Goal: Navigation & Orientation: Find specific page/section

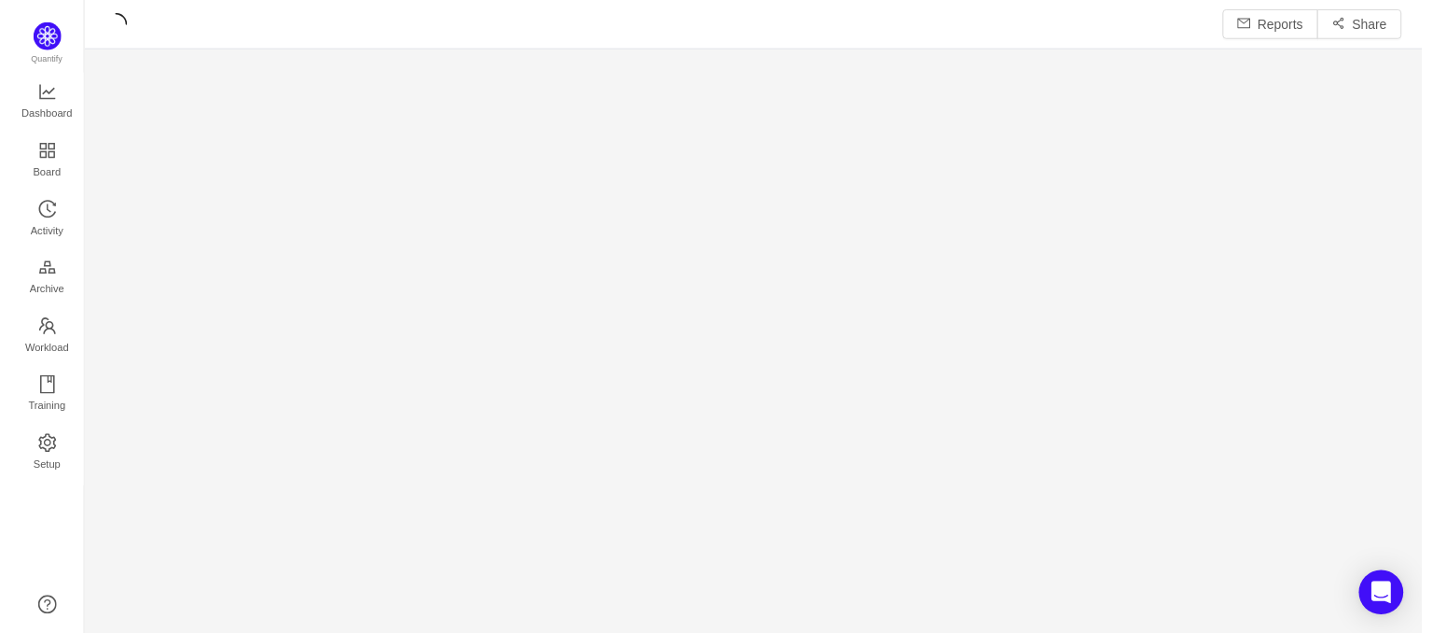
scroll to position [605, 1316]
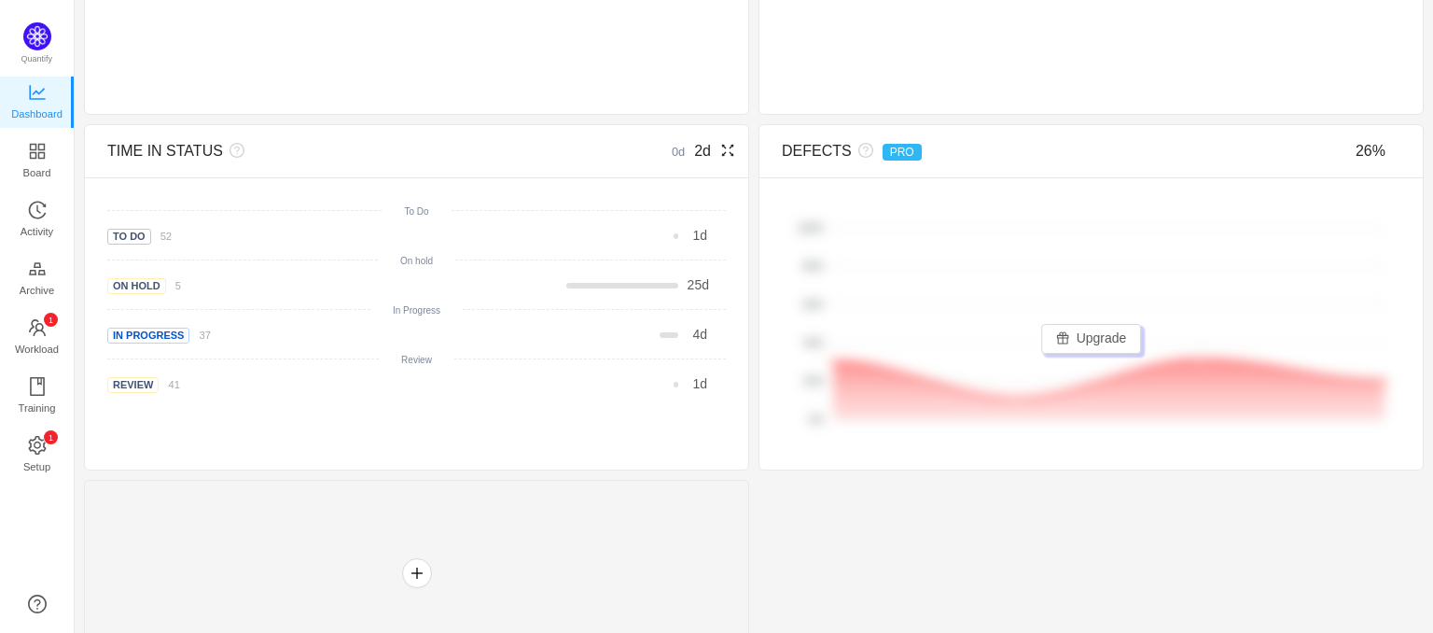
scroll to position [801, 0]
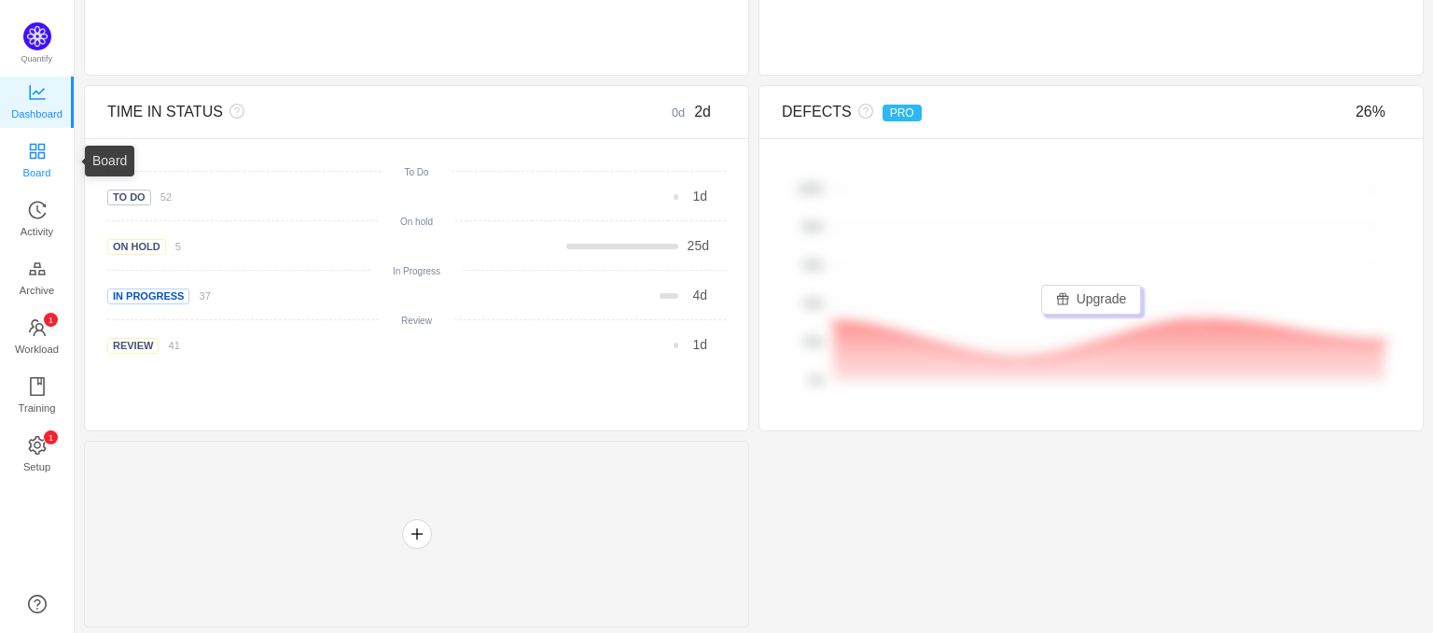
click at [36, 167] on span "Board" at bounding box center [37, 172] width 28 height 37
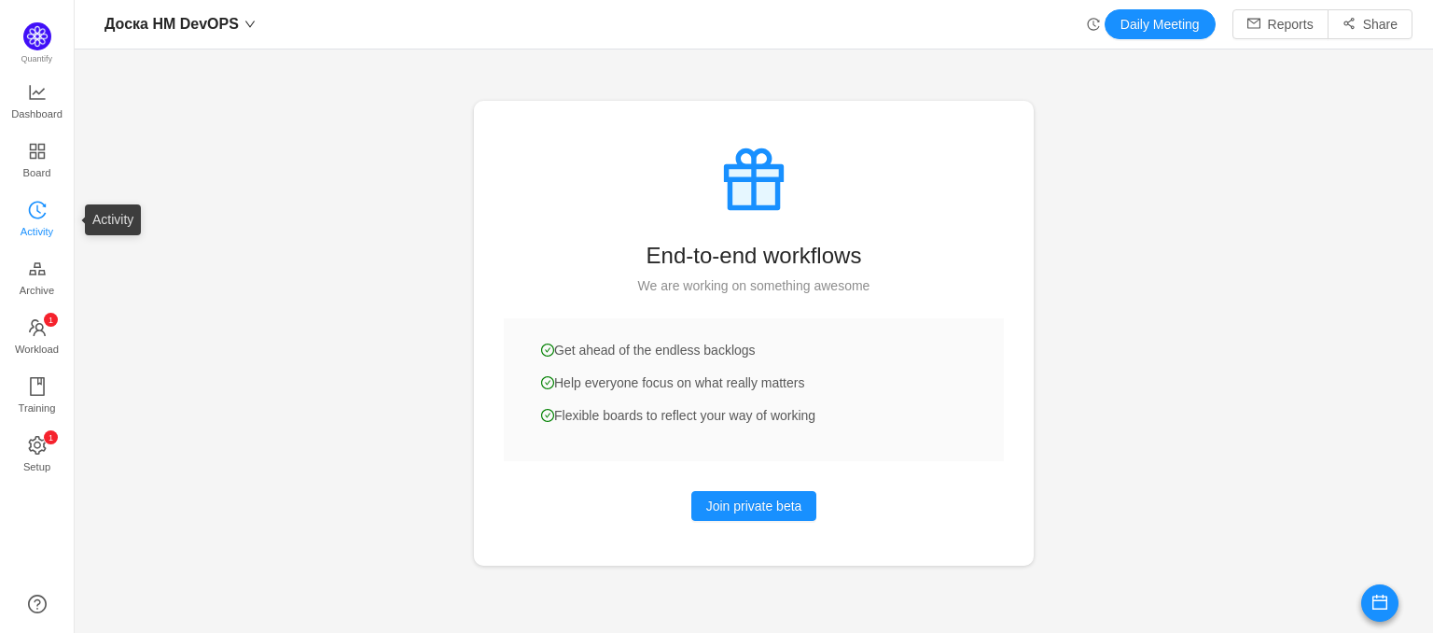
click at [43, 214] on span "Activity" at bounding box center [37, 231] width 33 height 37
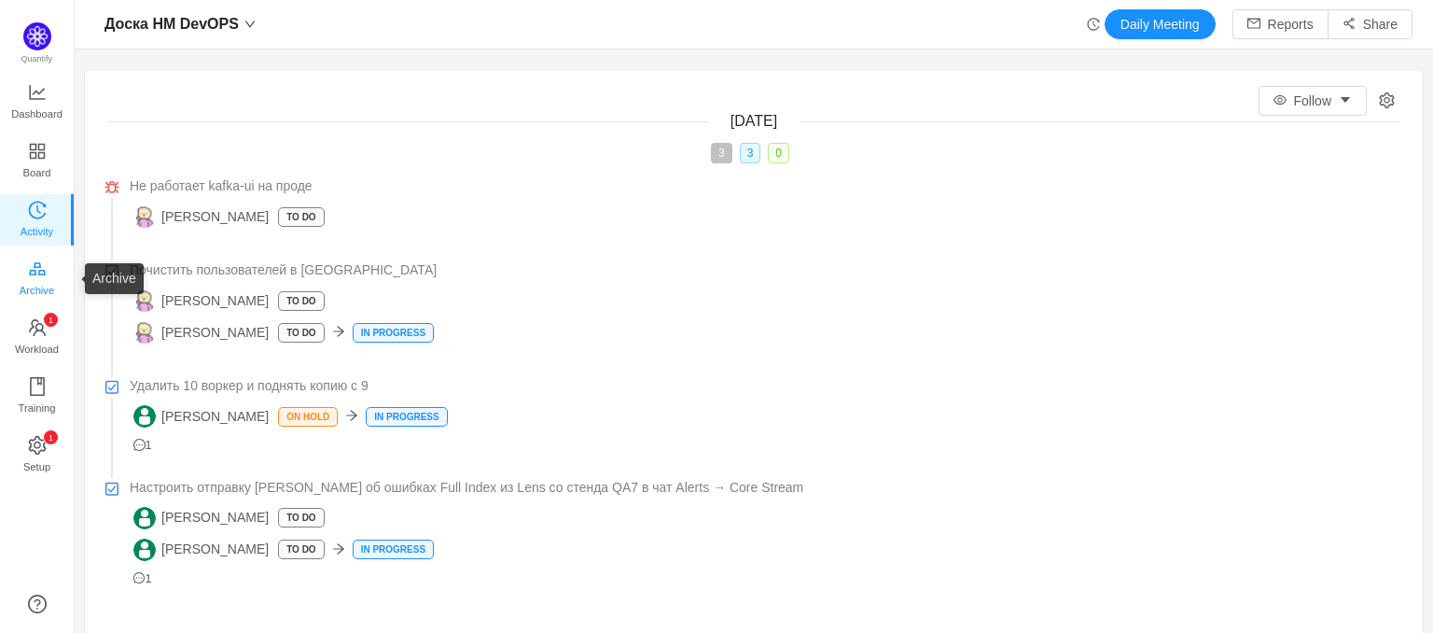
click at [42, 283] on span "Archive" at bounding box center [37, 290] width 35 height 37
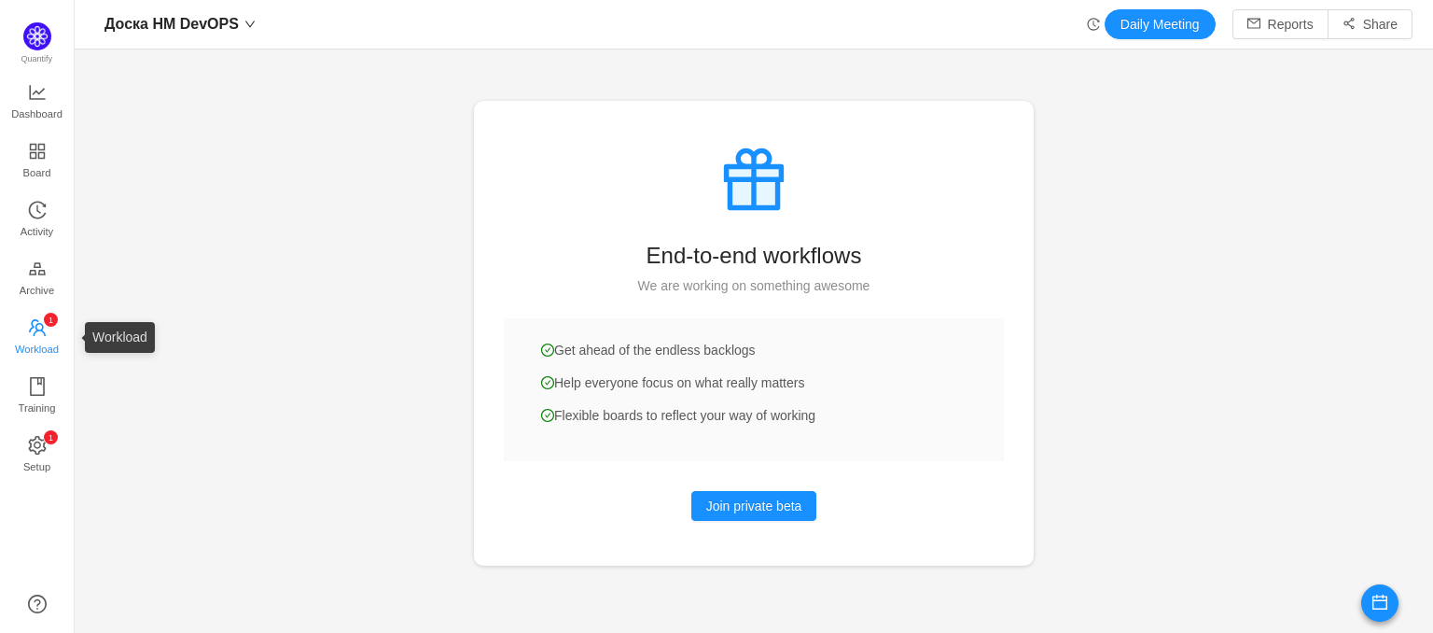
click at [48, 349] on span "Workload" at bounding box center [37, 348] width 44 height 37
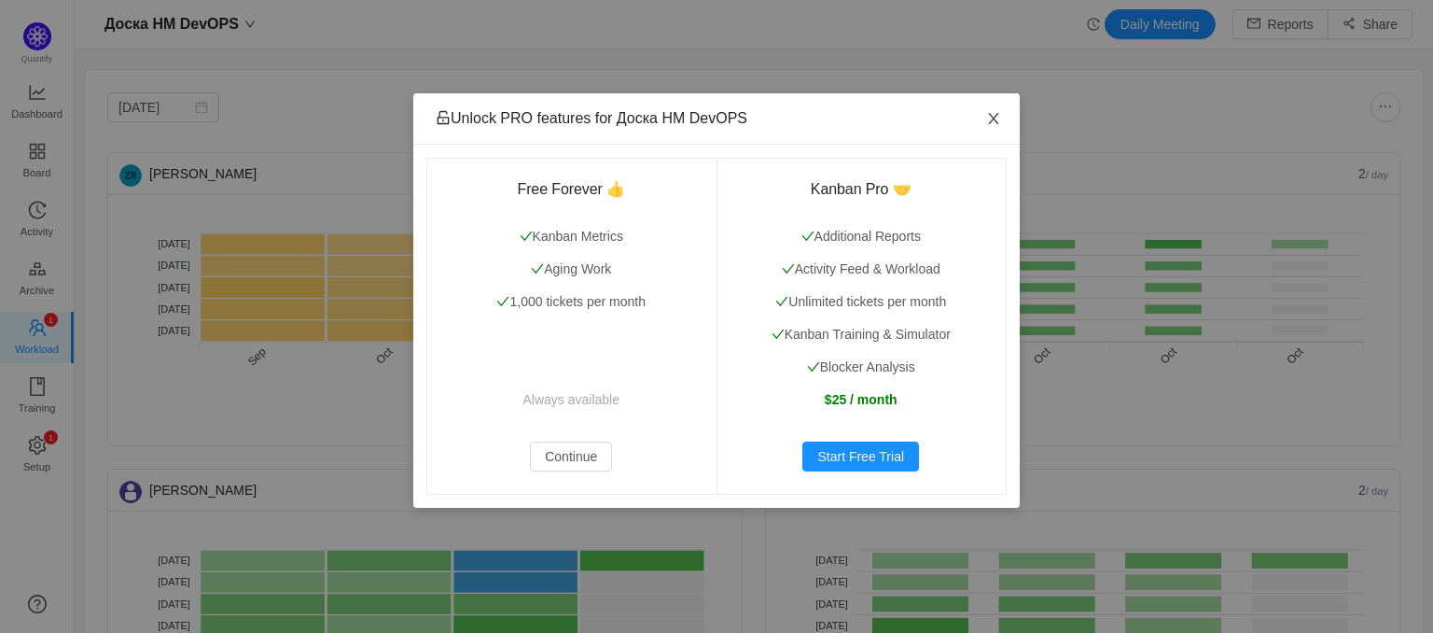
click at [986, 124] on icon "icon: close" at bounding box center [993, 118] width 15 height 15
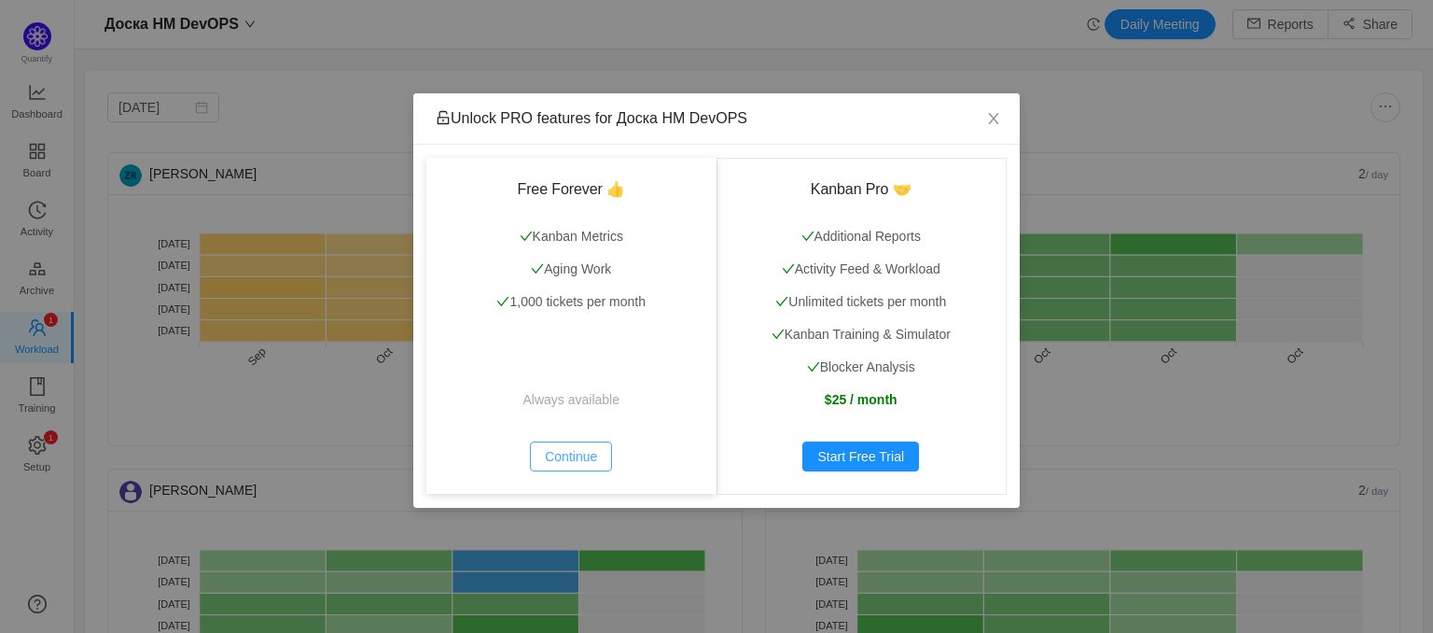
click at [583, 459] on button "Continue" at bounding box center [571, 456] width 82 height 30
click at [569, 464] on button "Continue" at bounding box center [571, 456] width 82 height 30
click at [989, 121] on icon "icon: close" at bounding box center [993, 118] width 15 height 15
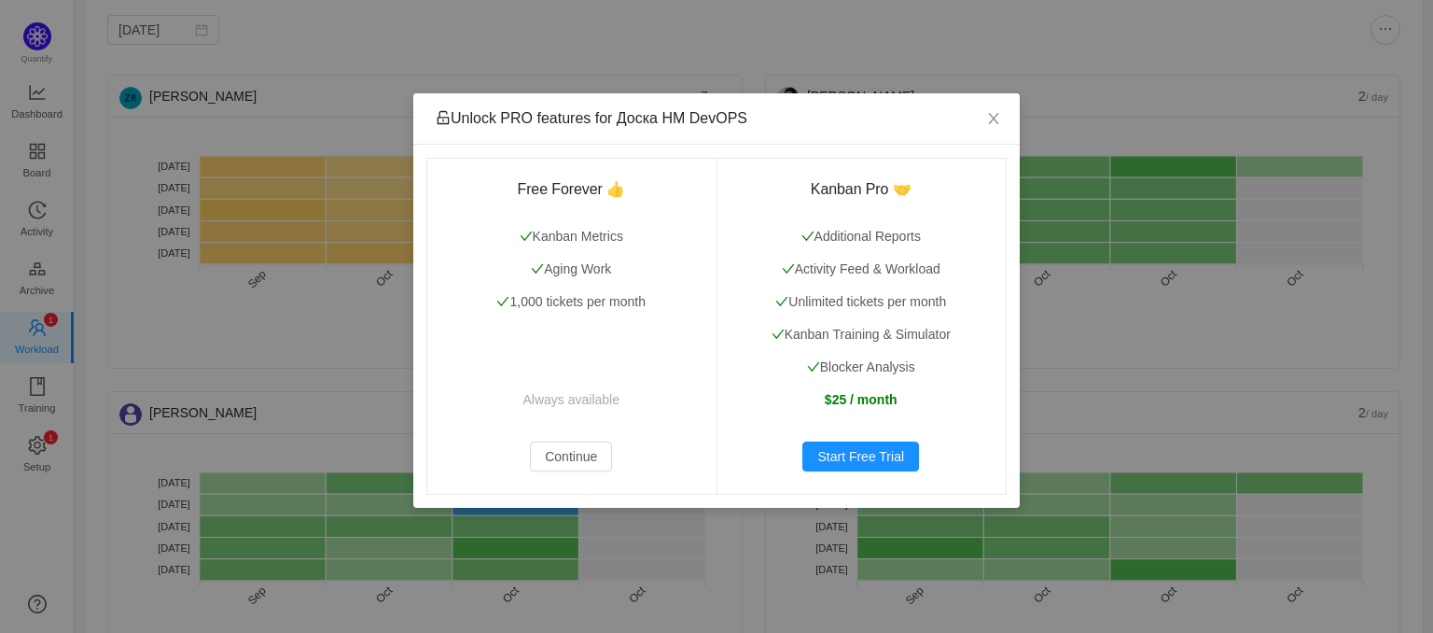
scroll to position [75, 0]
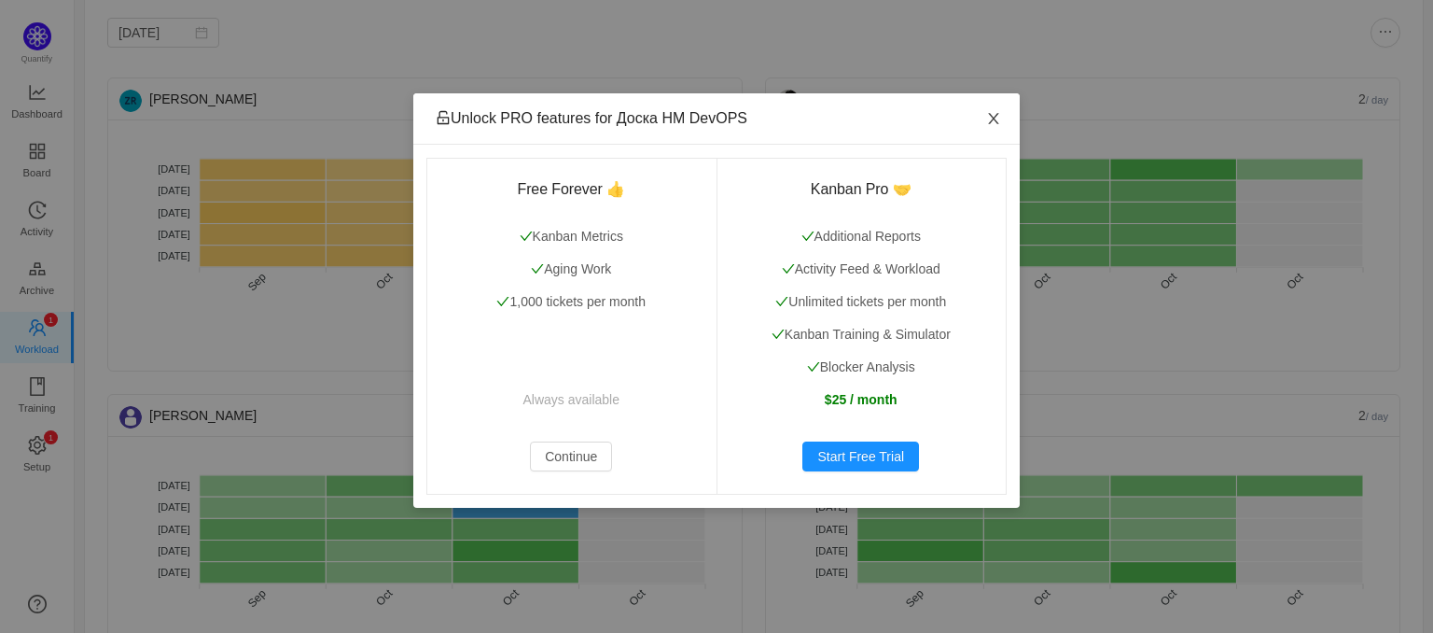
click at [1000, 126] on icon "icon: close" at bounding box center [993, 118] width 15 height 15
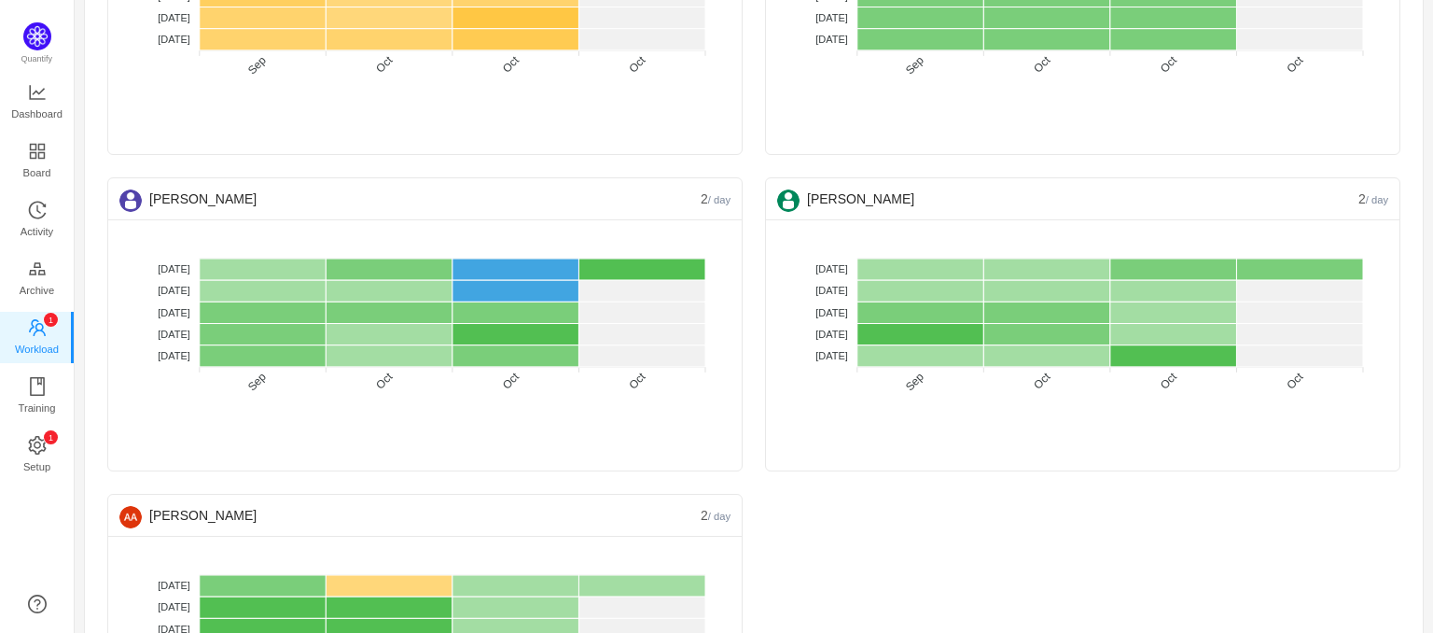
scroll to position [295, 0]
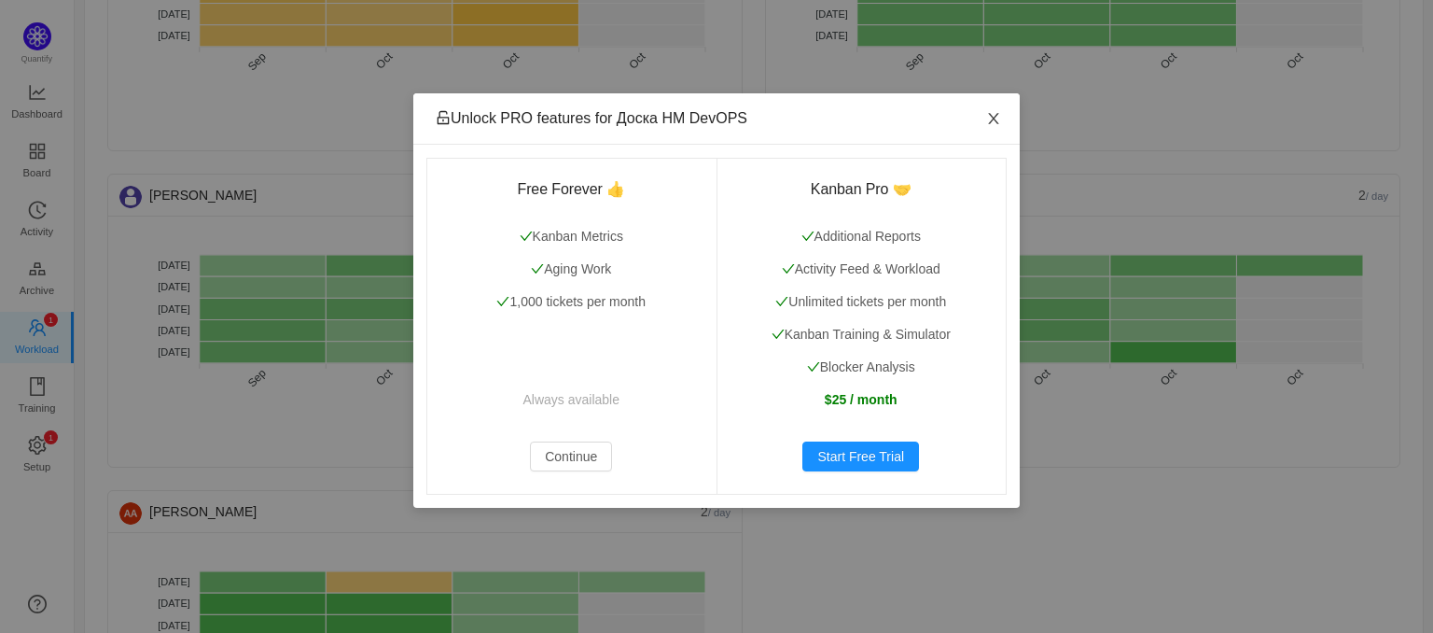
click at [989, 113] on icon "icon: close" at bounding box center [993, 118] width 15 height 15
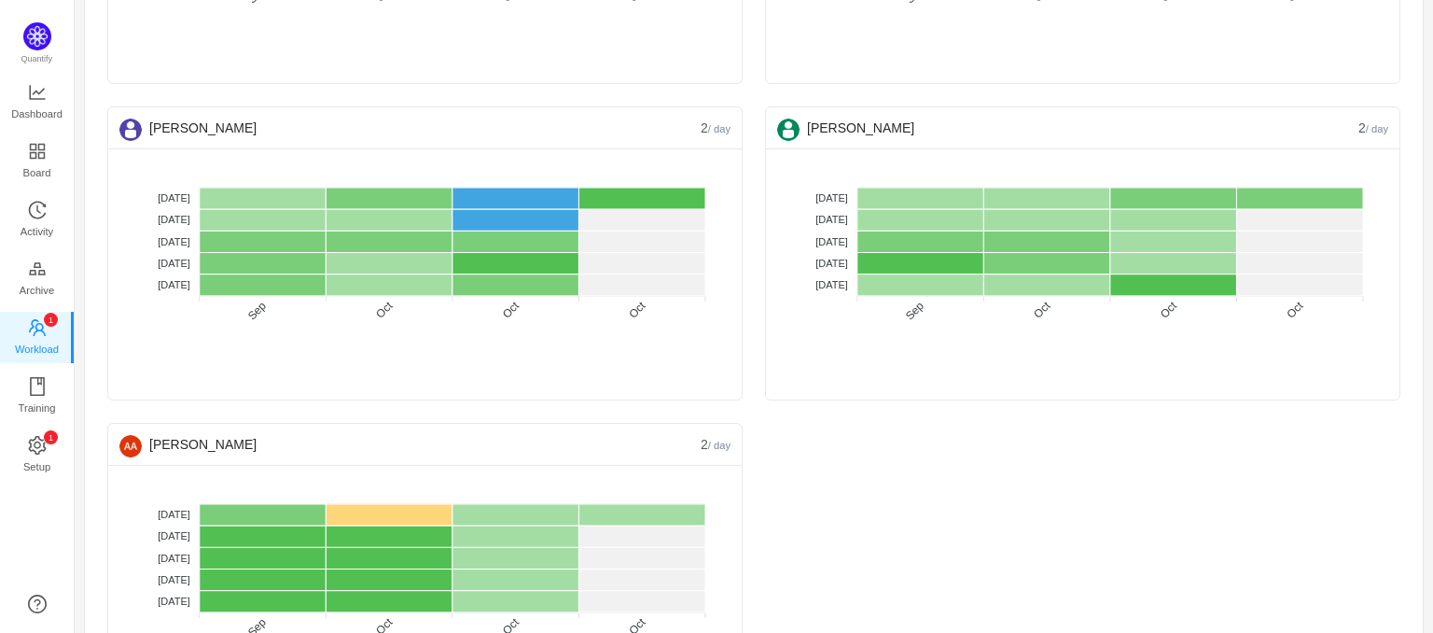
scroll to position [412, 0]
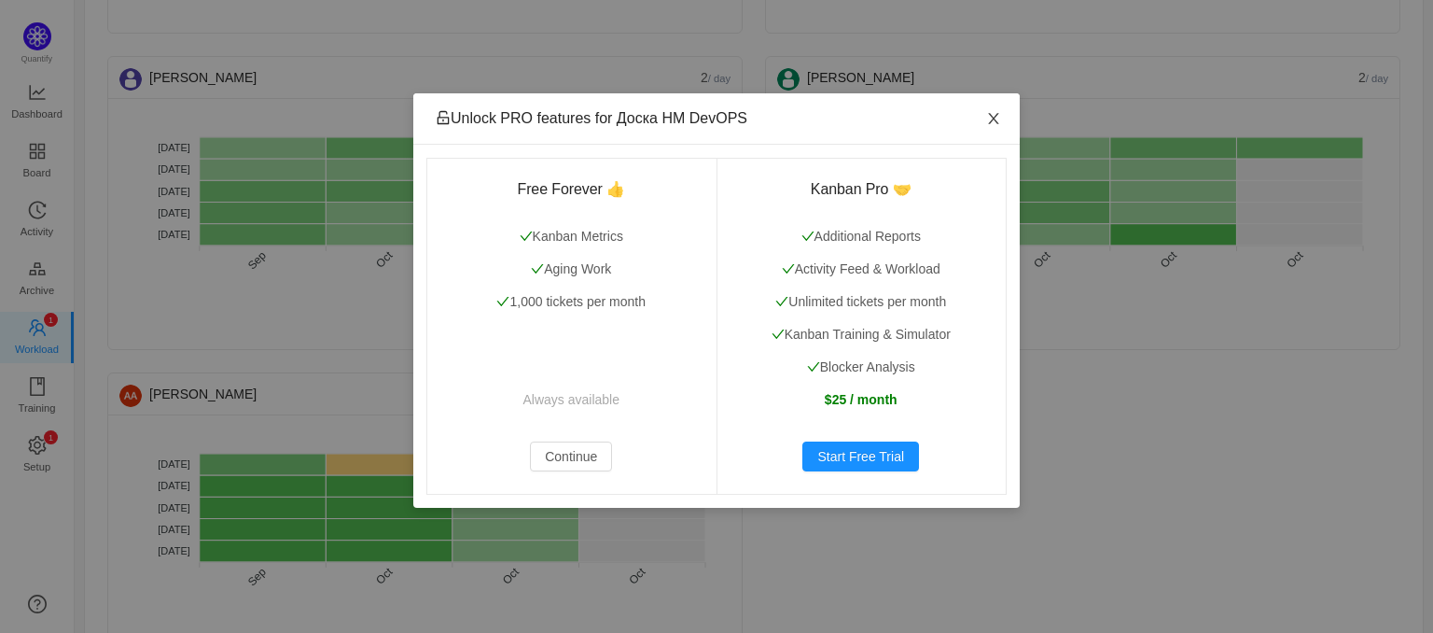
click at [988, 116] on icon "icon: close" at bounding box center [993, 118] width 15 height 15
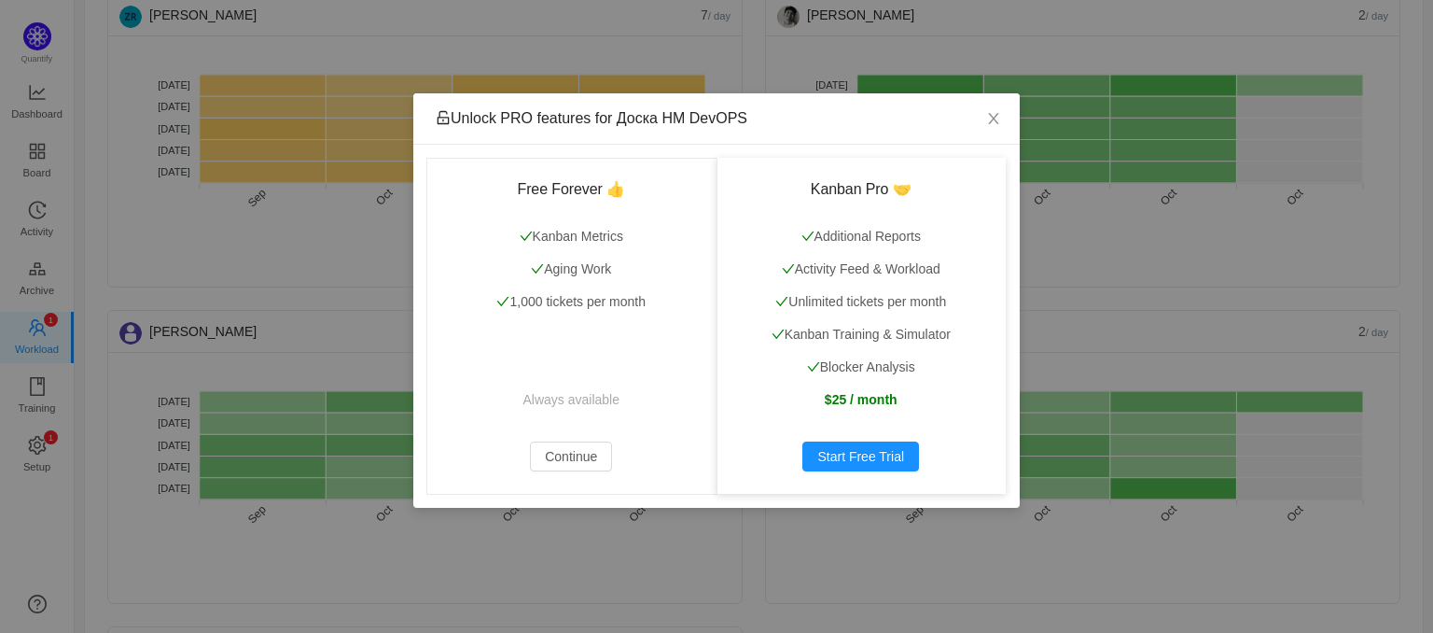
scroll to position [155, 0]
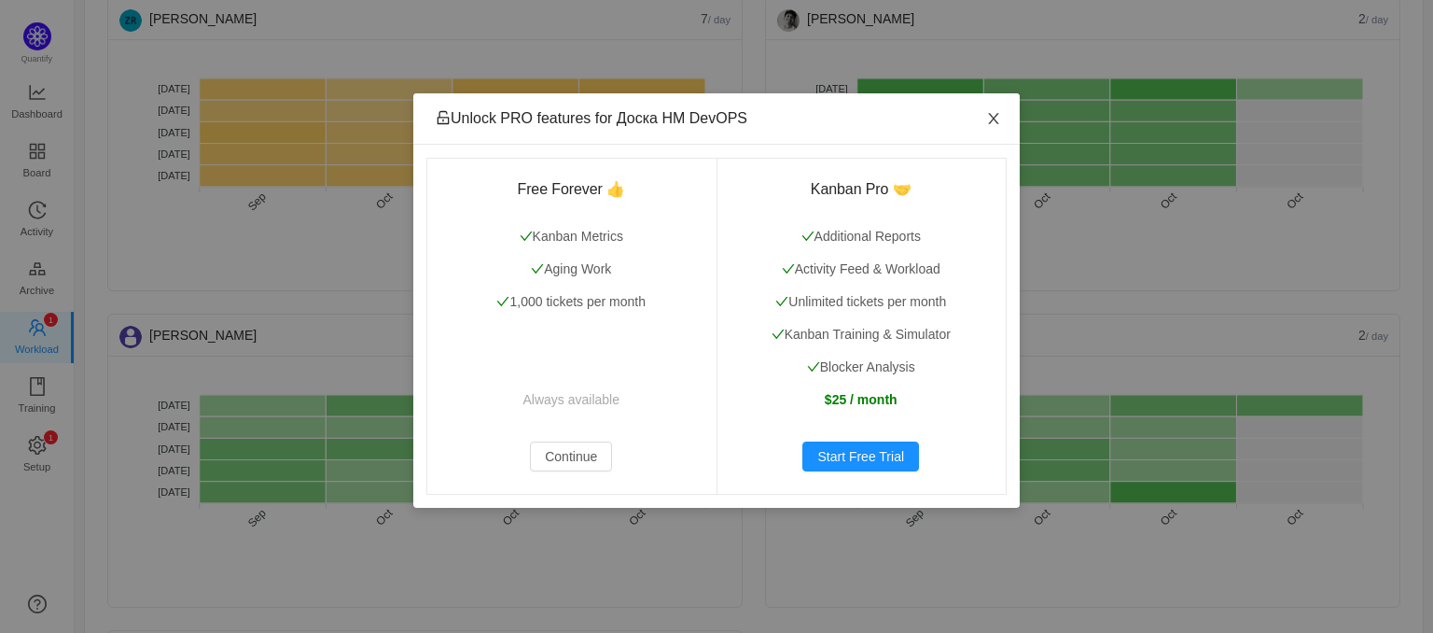
click at [995, 123] on icon "icon: close" at bounding box center [993, 118] width 15 height 15
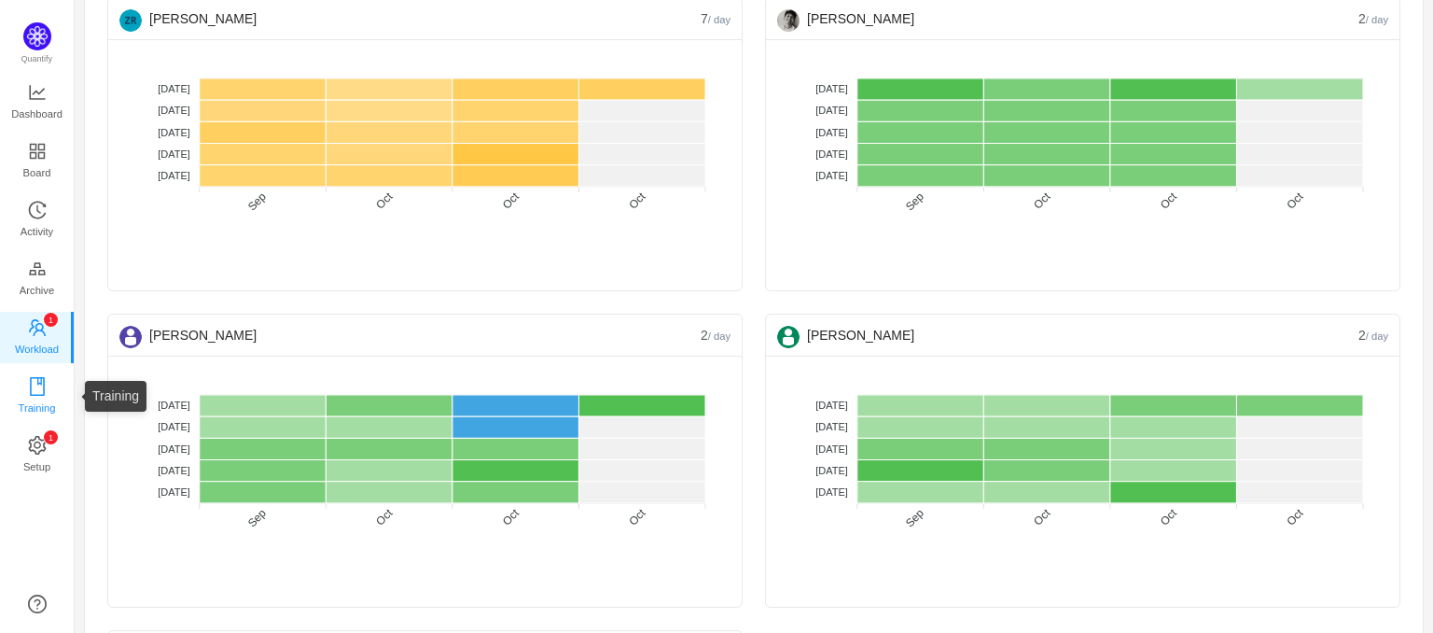
click at [34, 396] on span "Training" at bounding box center [36, 407] width 37 height 37
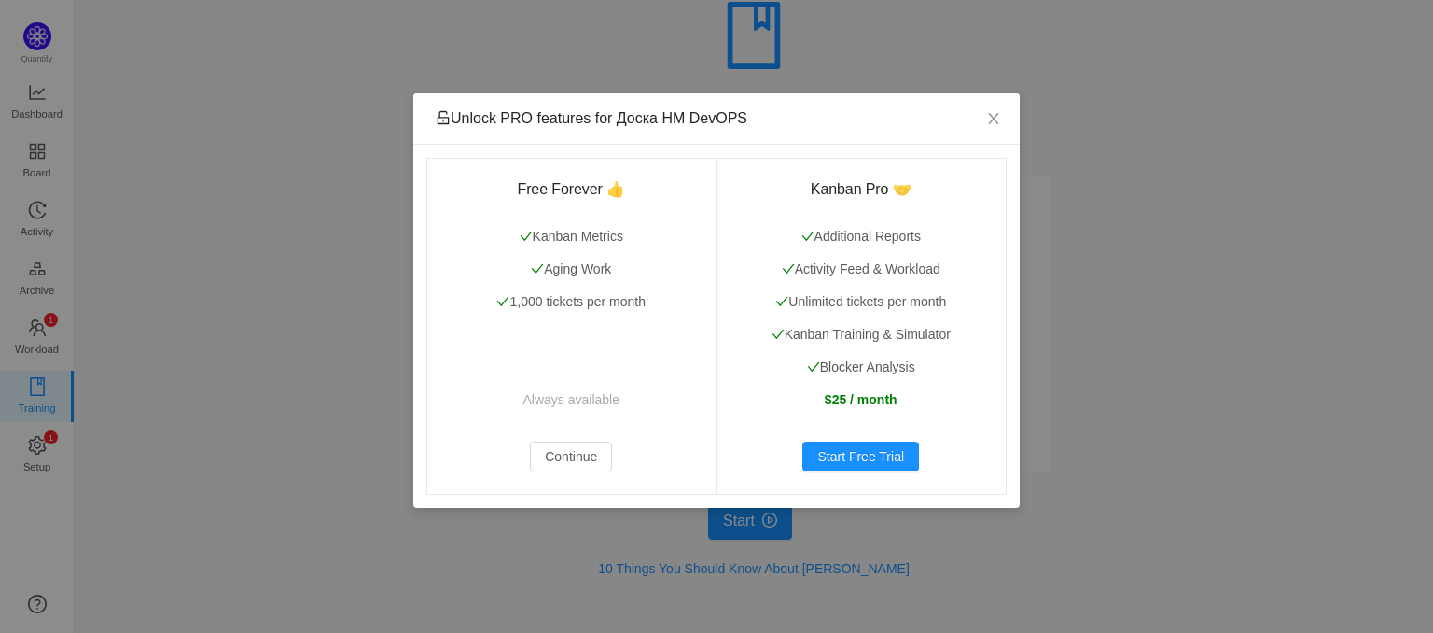
scroll to position [111, 0]
click at [999, 125] on icon "icon: close" at bounding box center [993, 118] width 15 height 15
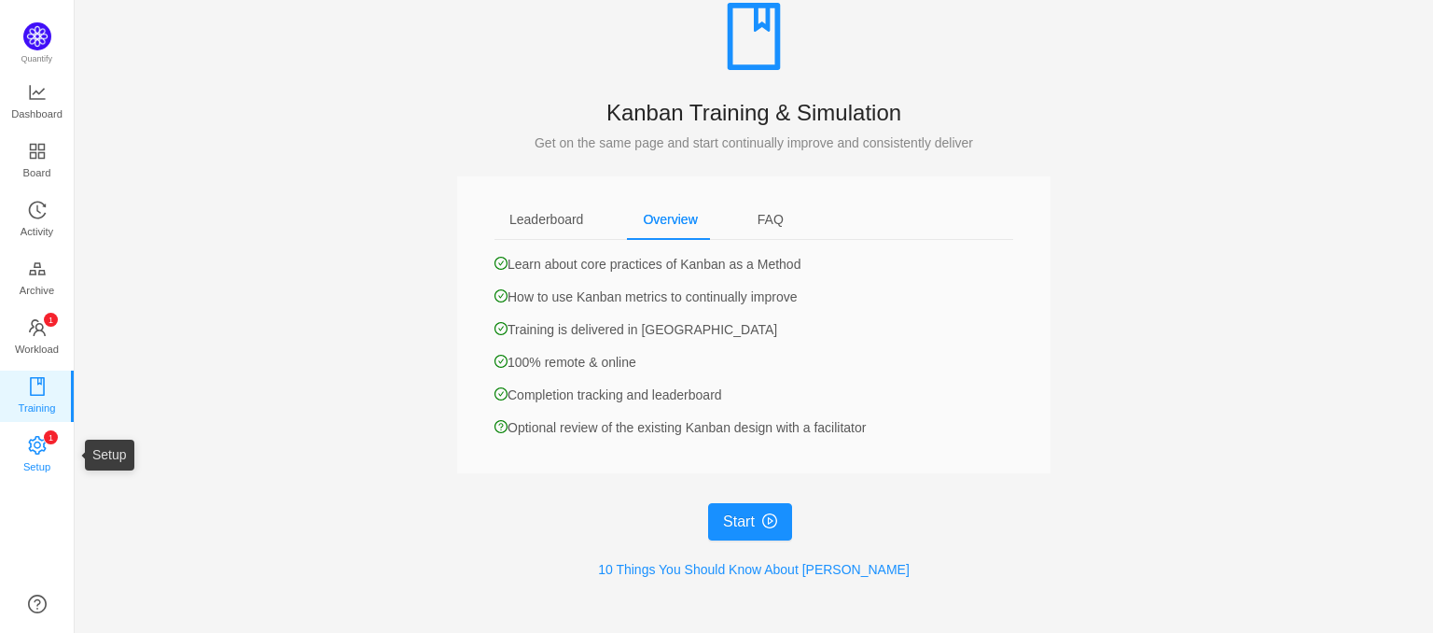
click at [34, 457] on span "Setup" at bounding box center [36, 466] width 27 height 37
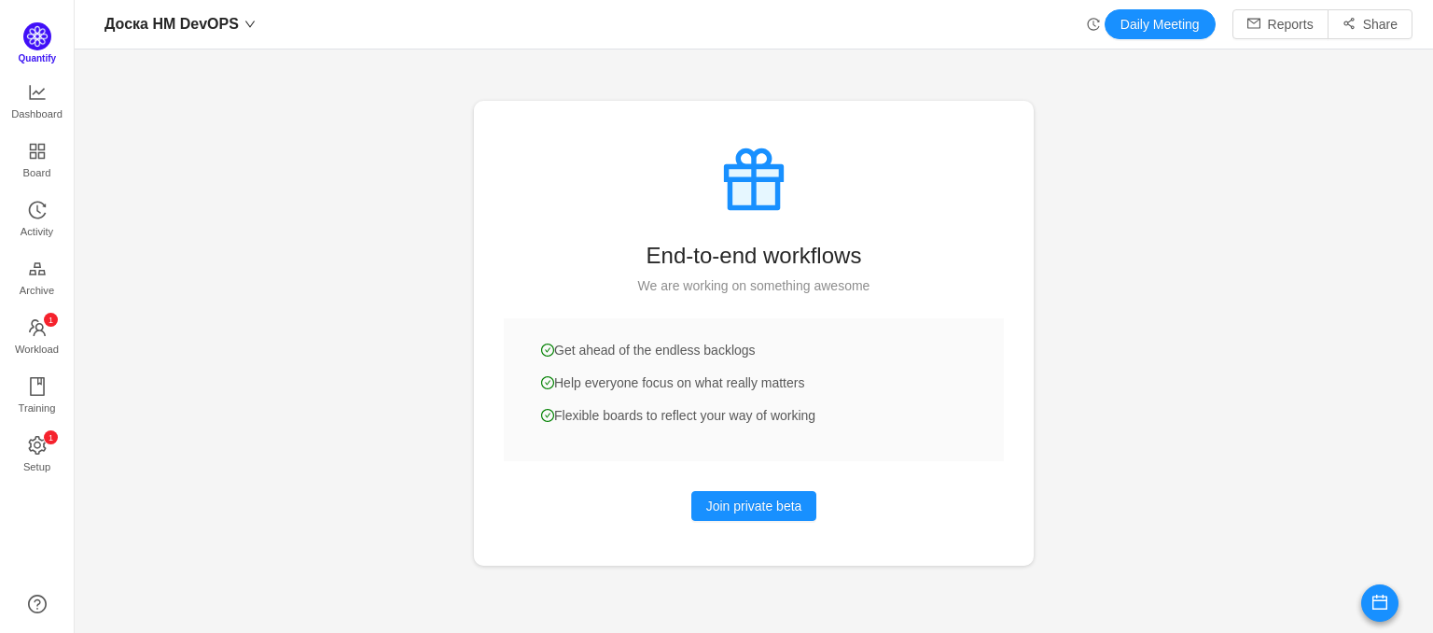
click at [34, 47] on img at bounding box center [37, 36] width 28 height 28
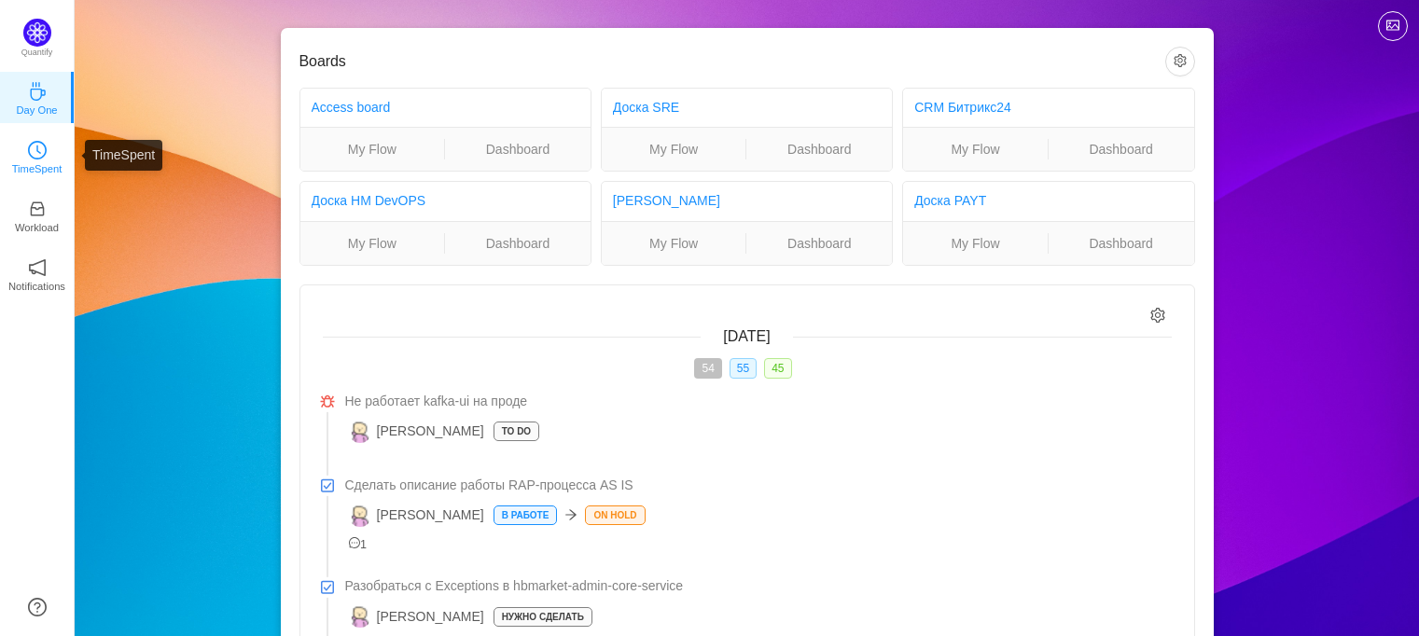
click at [30, 154] on icon "icon: clock-circle" at bounding box center [37, 150] width 19 height 19
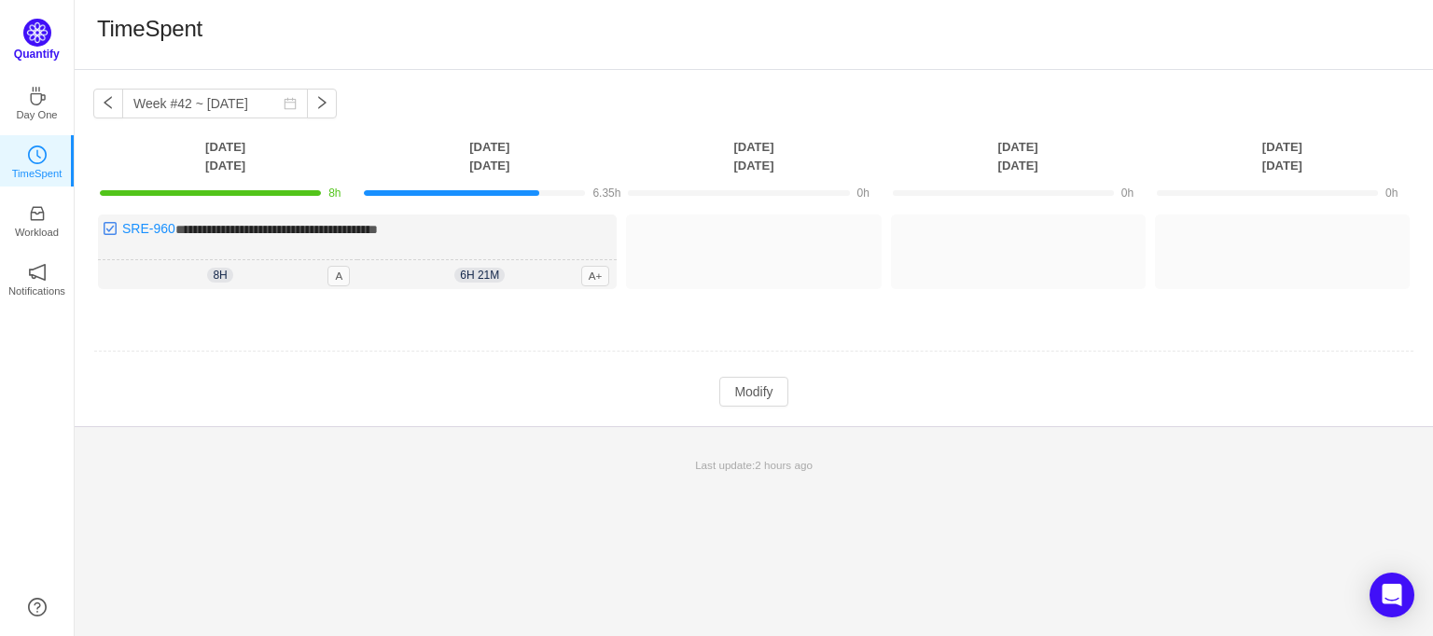
click at [41, 33] on img at bounding box center [37, 33] width 28 height 28
click at [35, 40] on img at bounding box center [37, 33] width 28 height 28
click at [21, 124] on ul "Day One TimeSpent Workload Notifications About" at bounding box center [37, 198] width 74 height 261
click at [37, 221] on p "Workload" at bounding box center [37, 227] width 44 height 17
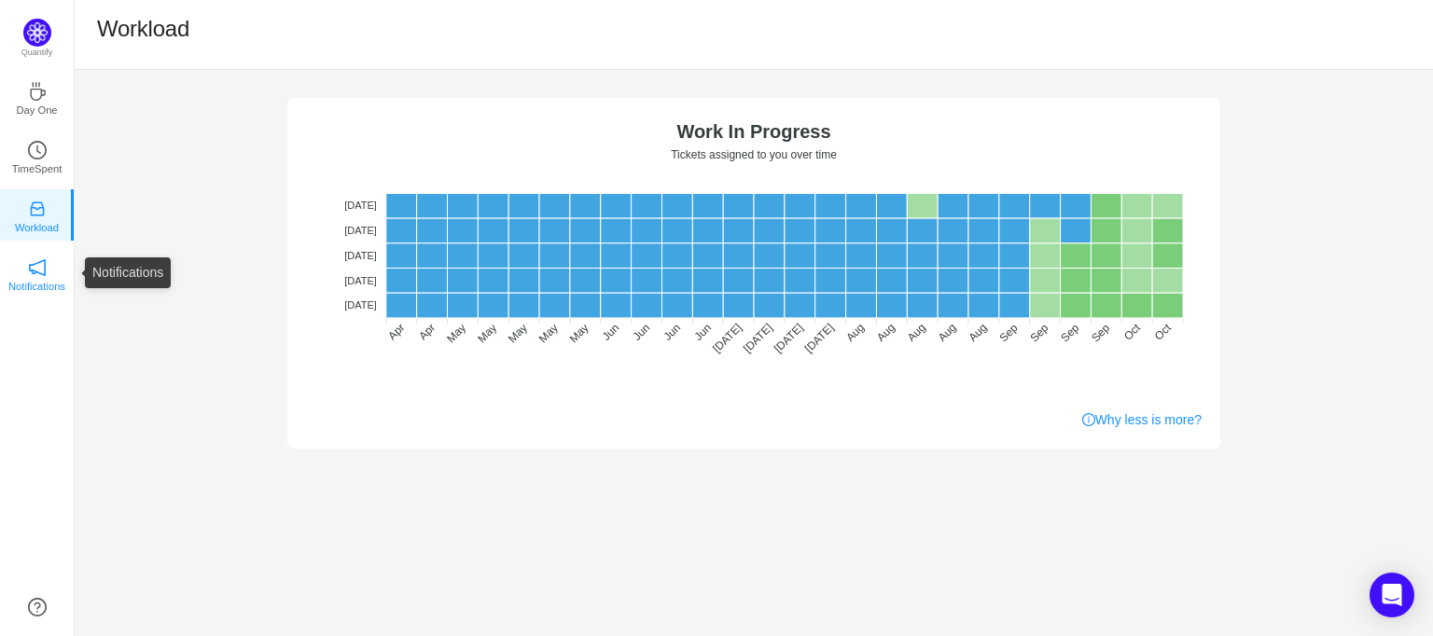
click at [41, 272] on icon "icon: notification" at bounding box center [37, 268] width 19 height 19
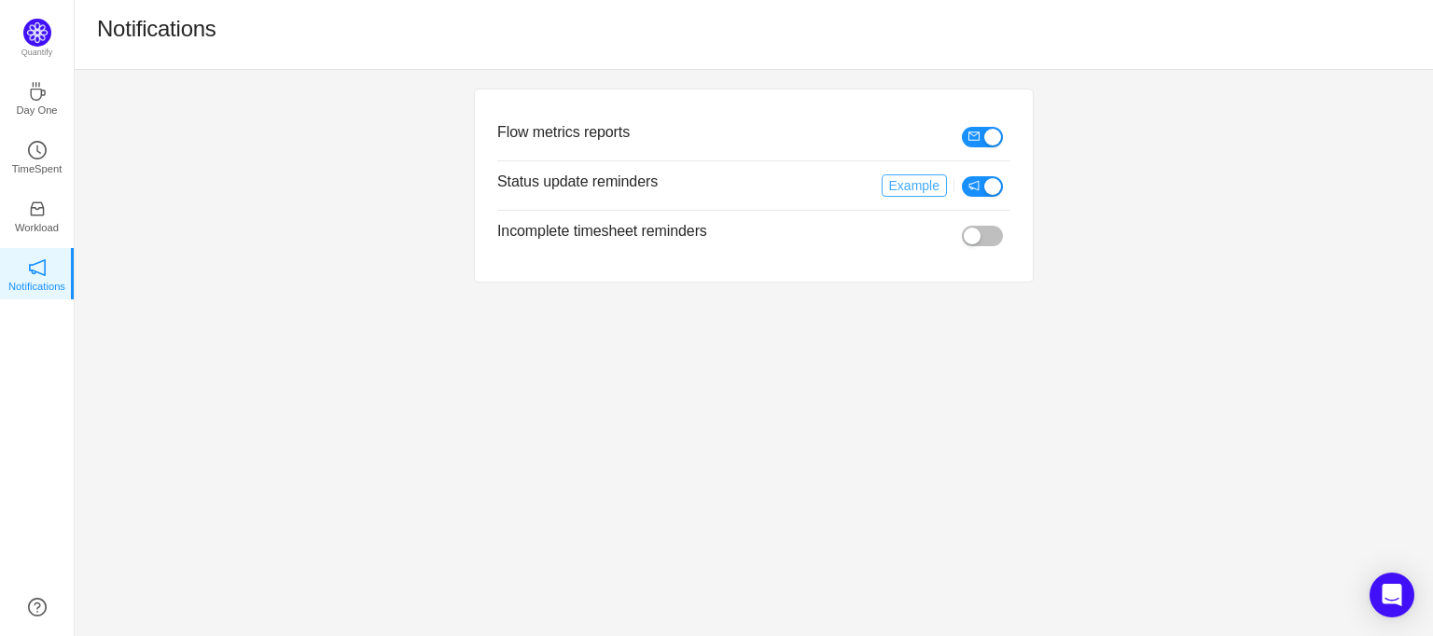
click at [926, 189] on button "Example" at bounding box center [914, 186] width 65 height 22
click at [1101, 248] on div "Flow metrics reports Status update reminders Example Incomplete timesheet remin…" at bounding box center [754, 185] width 1359 height 231
click at [47, 98] on link "Day One" at bounding box center [37, 97] width 19 height 19
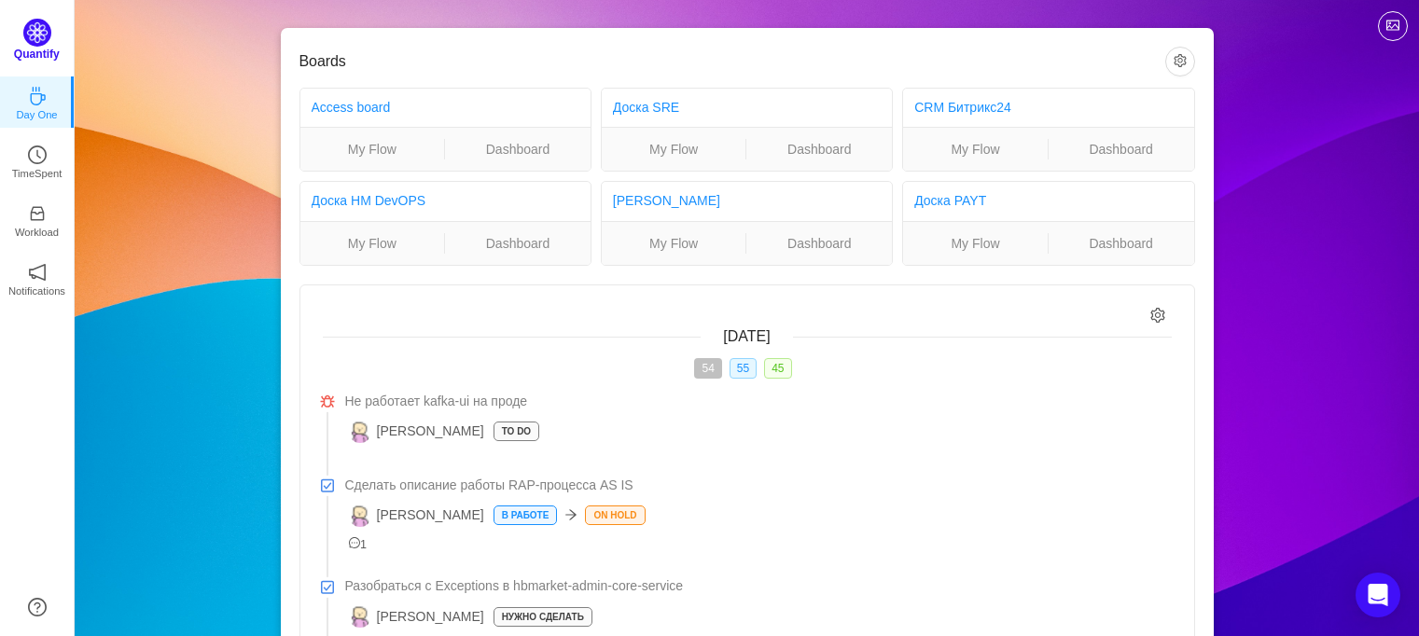
click at [36, 31] on img at bounding box center [37, 33] width 28 height 28
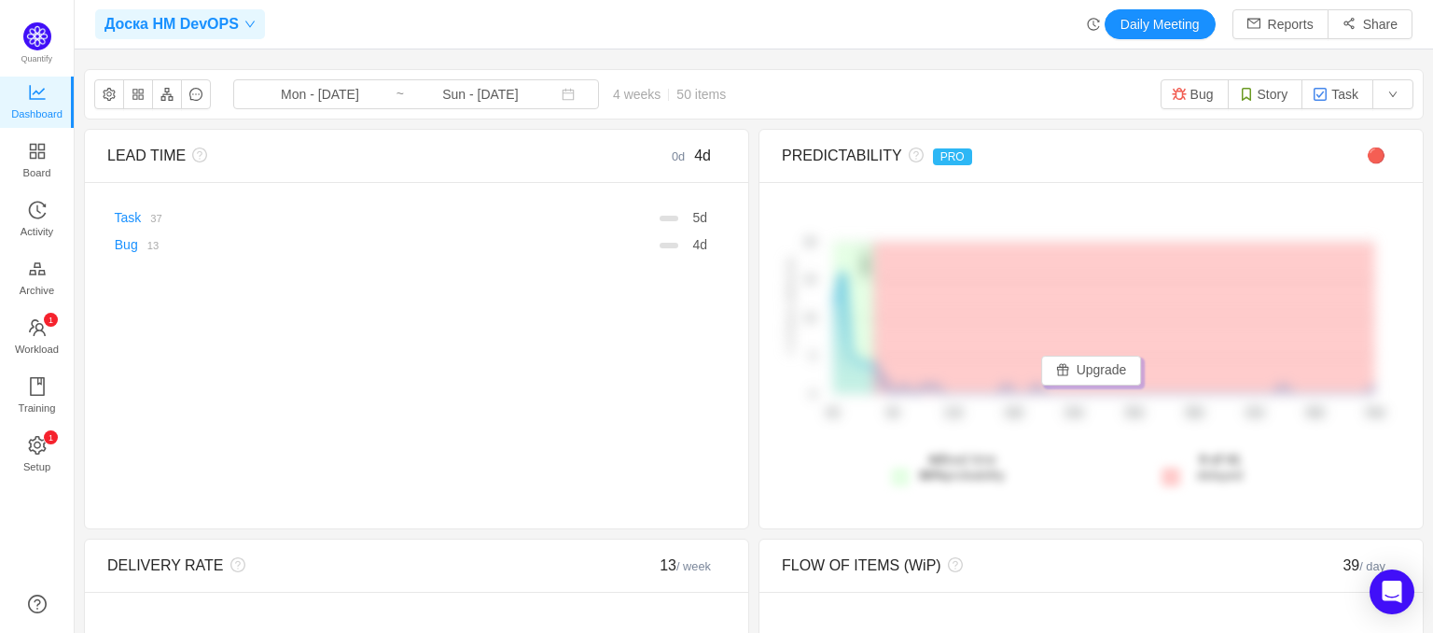
click at [245, 21] on icon "icon: down" at bounding box center [250, 24] width 11 height 11
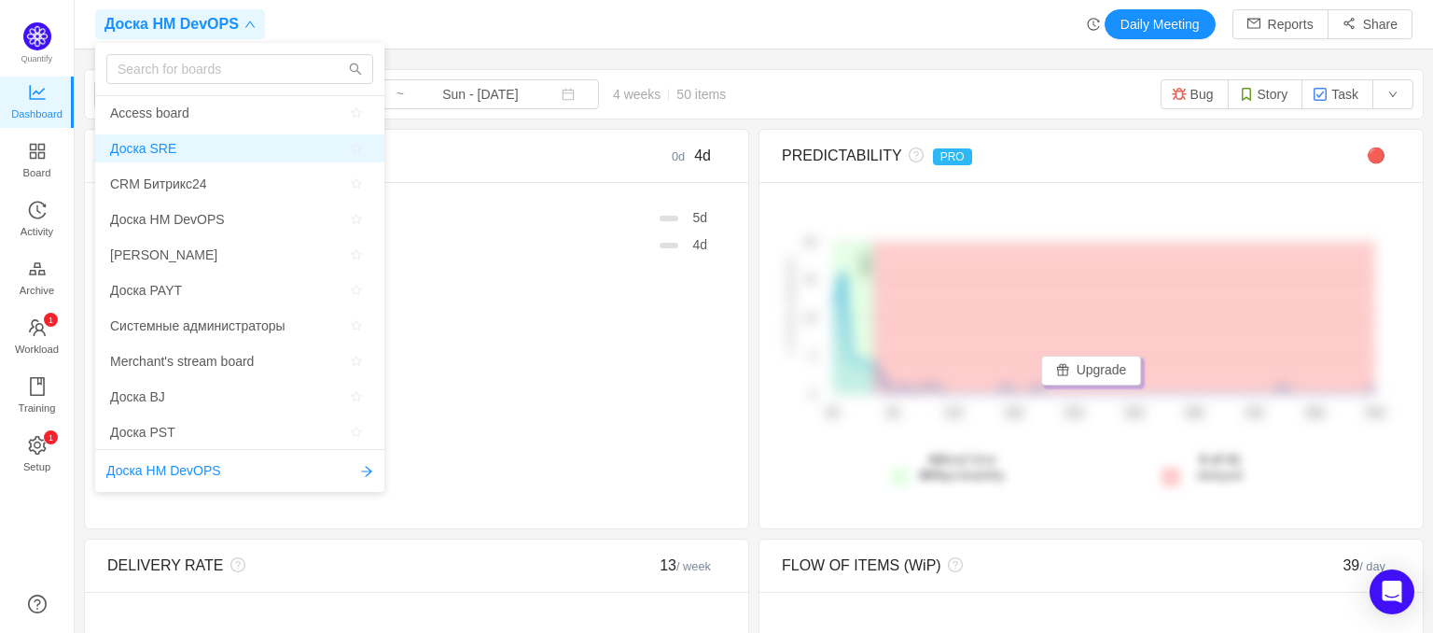
click at [217, 139] on span "Доска SRE" at bounding box center [239, 148] width 259 height 28
